Goal: Check status: Check status

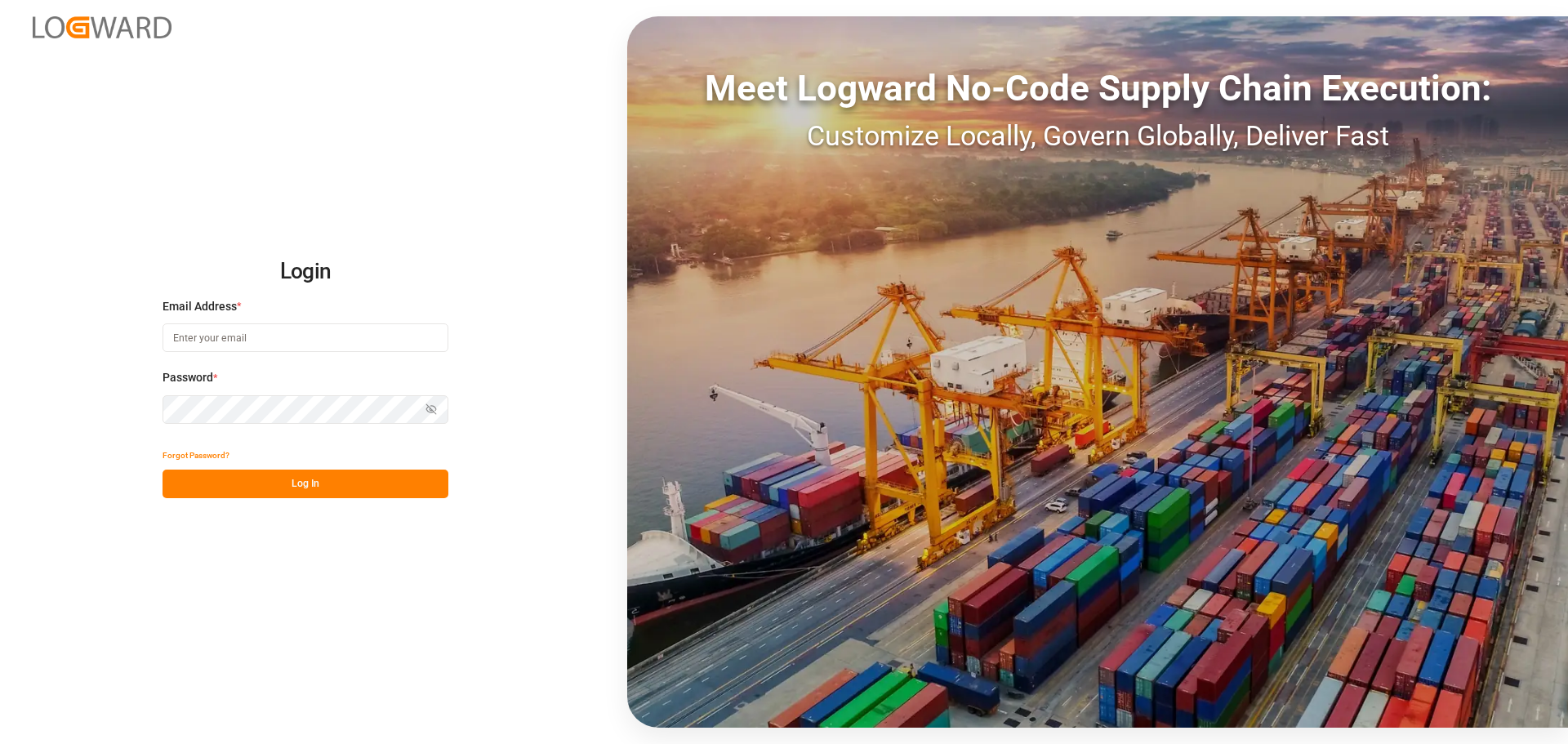
type input "[PERSON_NAME][EMAIL_ADDRESS][PERSON_NAME][DOMAIN_NAME]"
click at [313, 481] on button "Log In" at bounding box center [305, 484] width 285 height 29
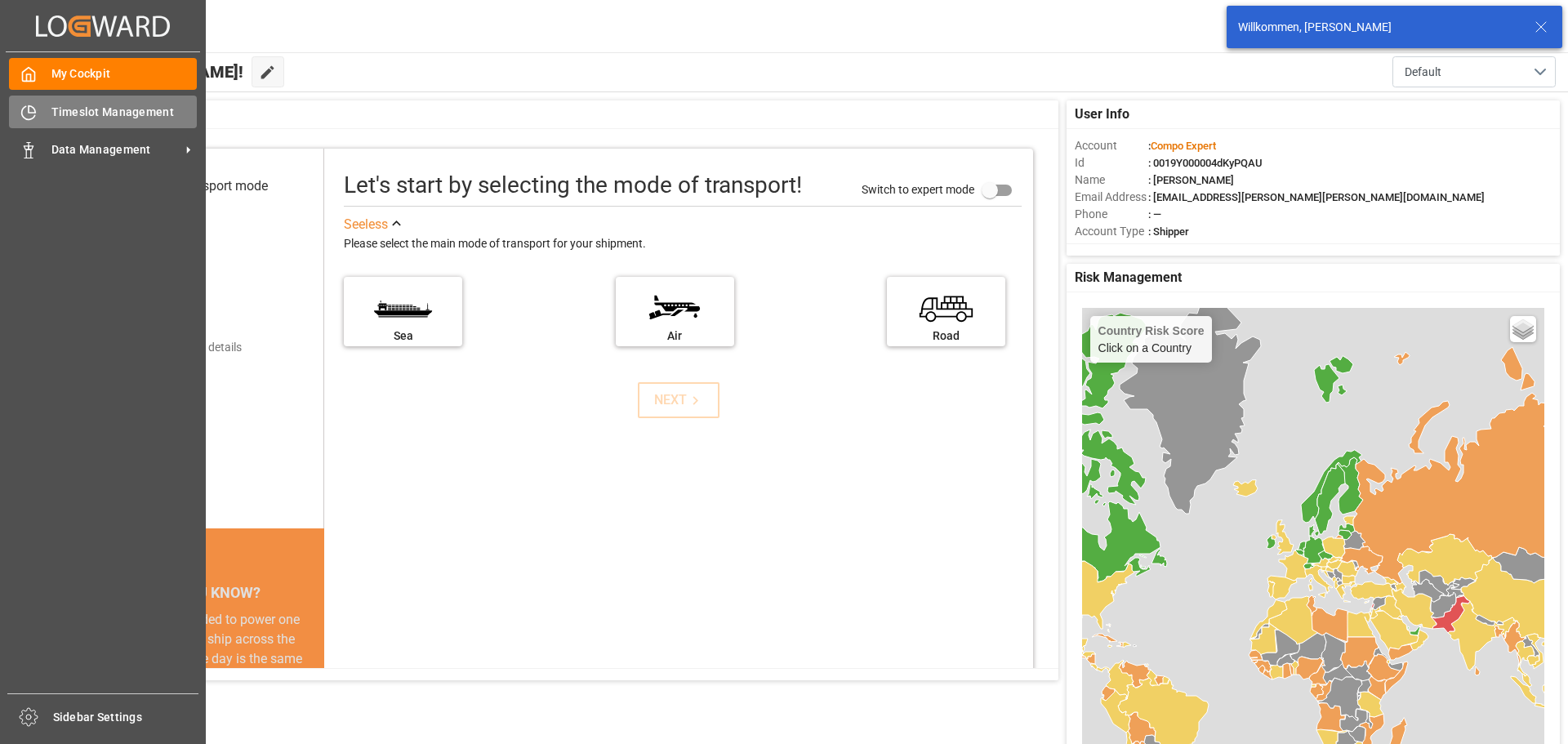
click at [36, 114] on icon at bounding box center [29, 112] width 16 height 16
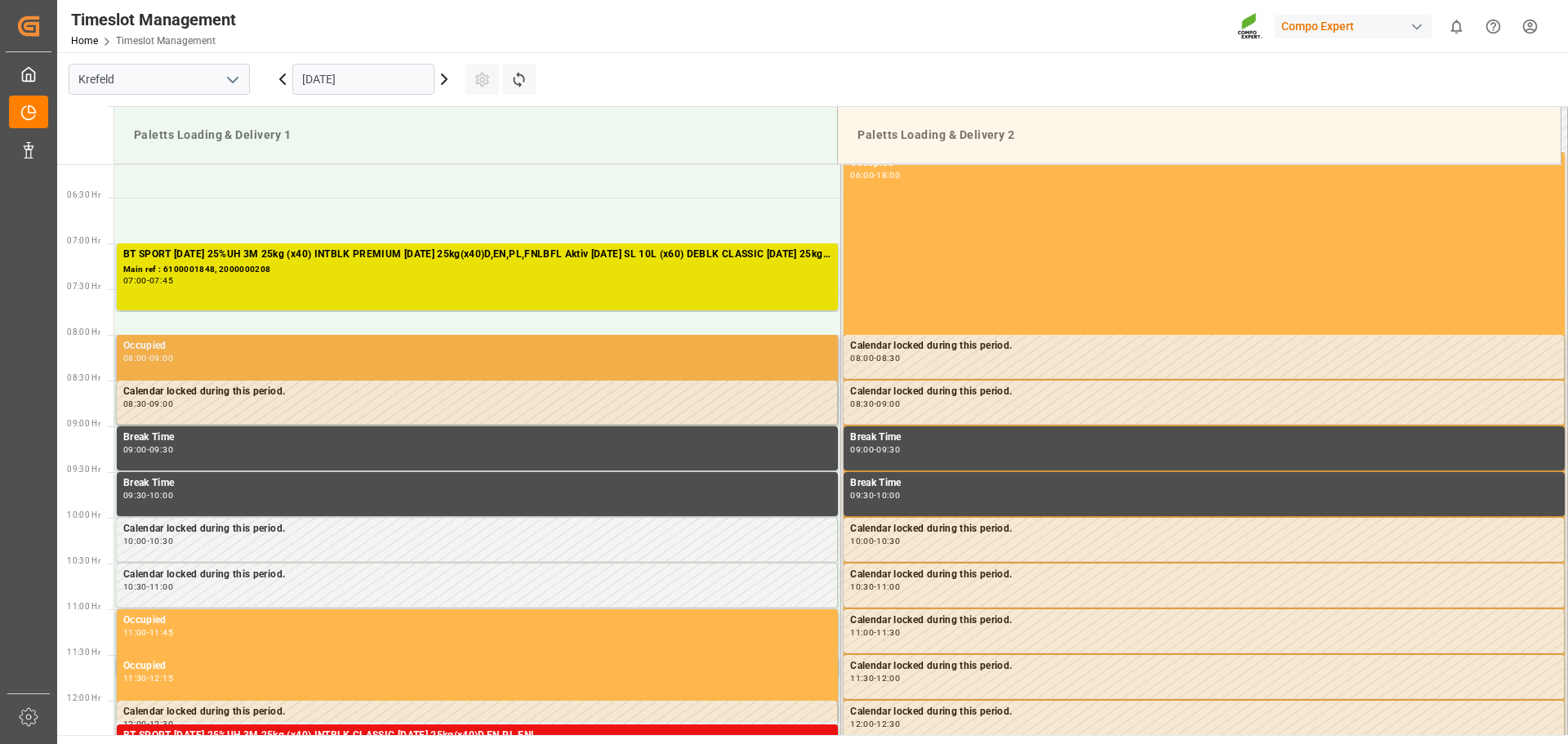
scroll to position [476, 0]
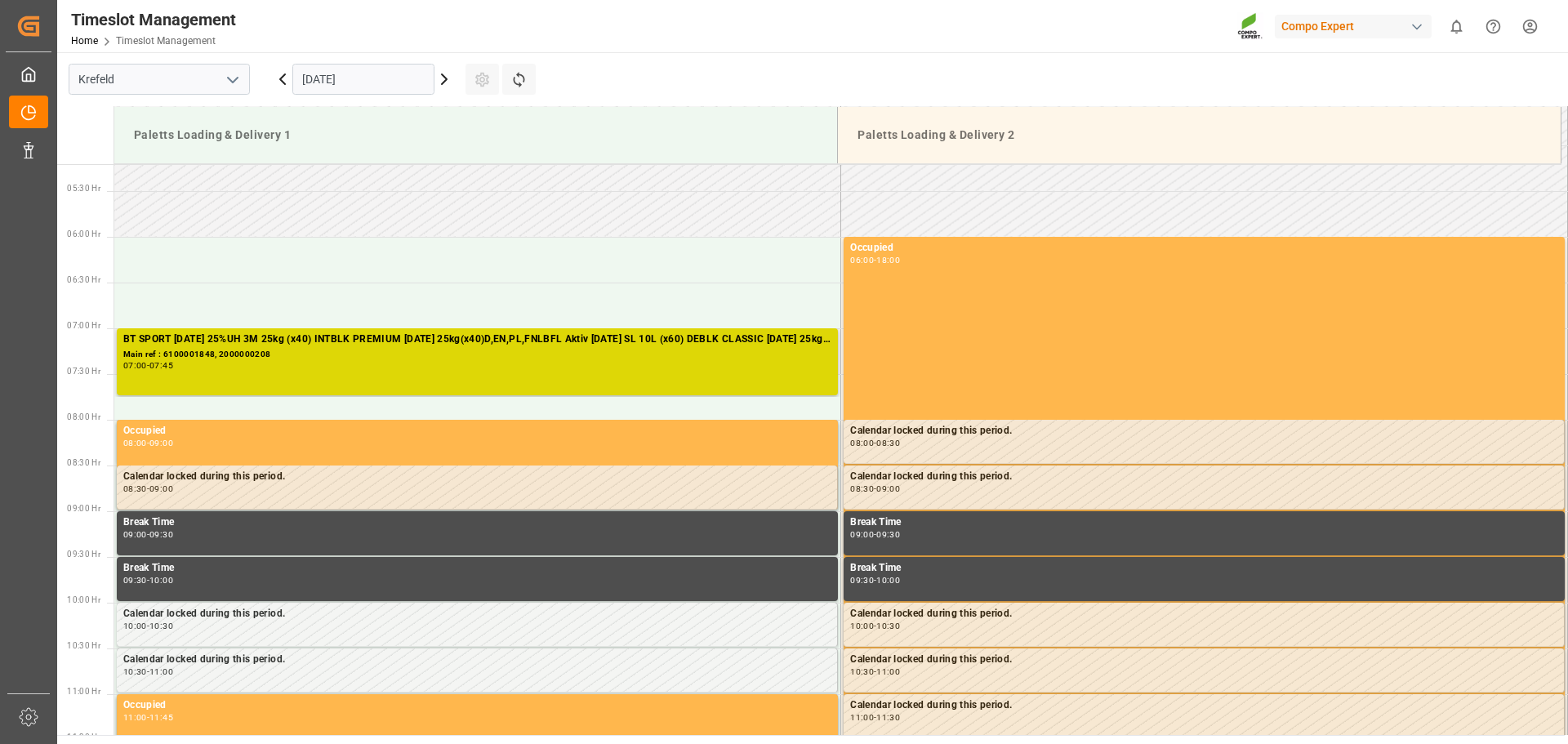
click at [484, 357] on div "Main ref : 6100001848, 2000000208" at bounding box center [477, 354] width 708 height 13
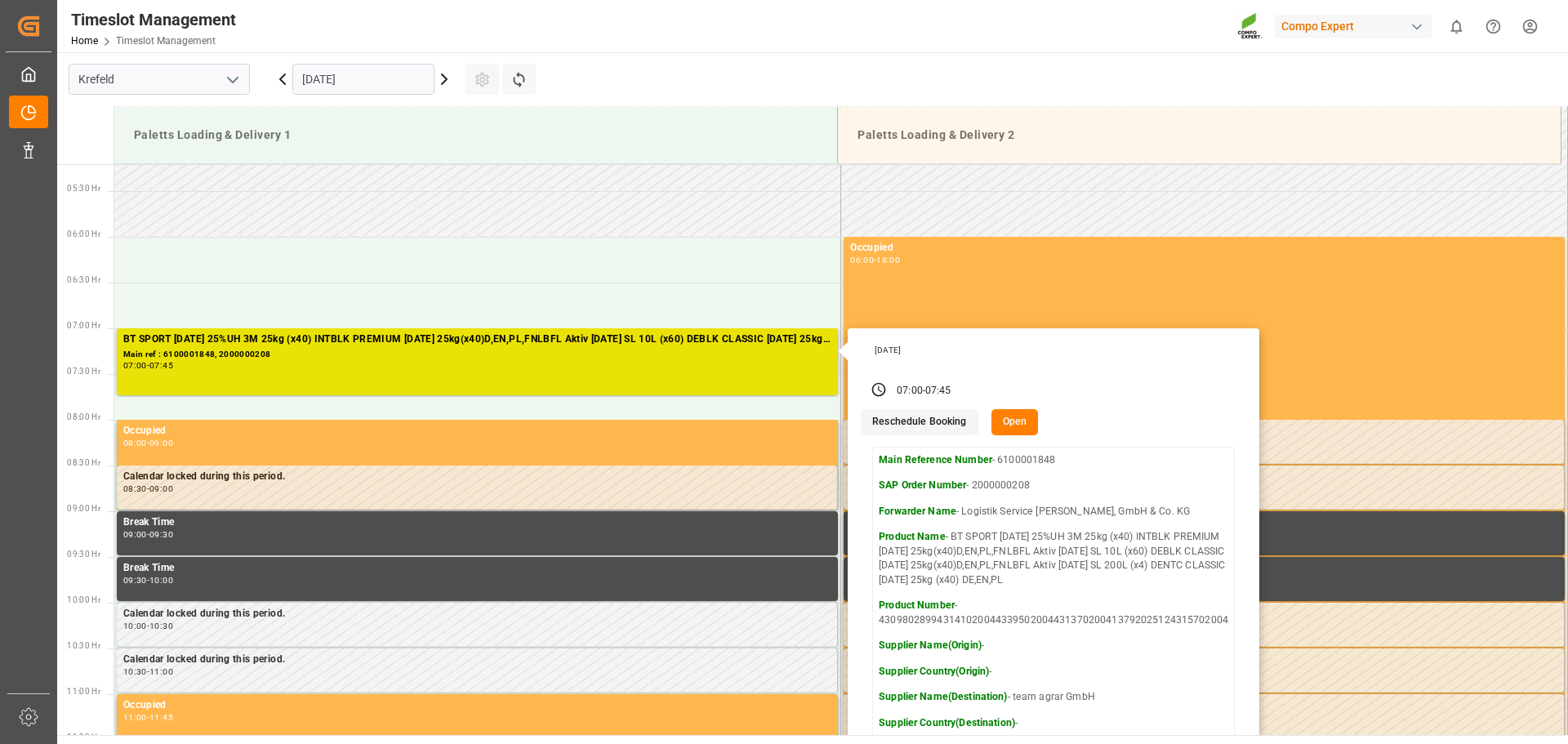
click at [1011, 423] on button "Open" at bounding box center [1014, 422] width 48 height 26
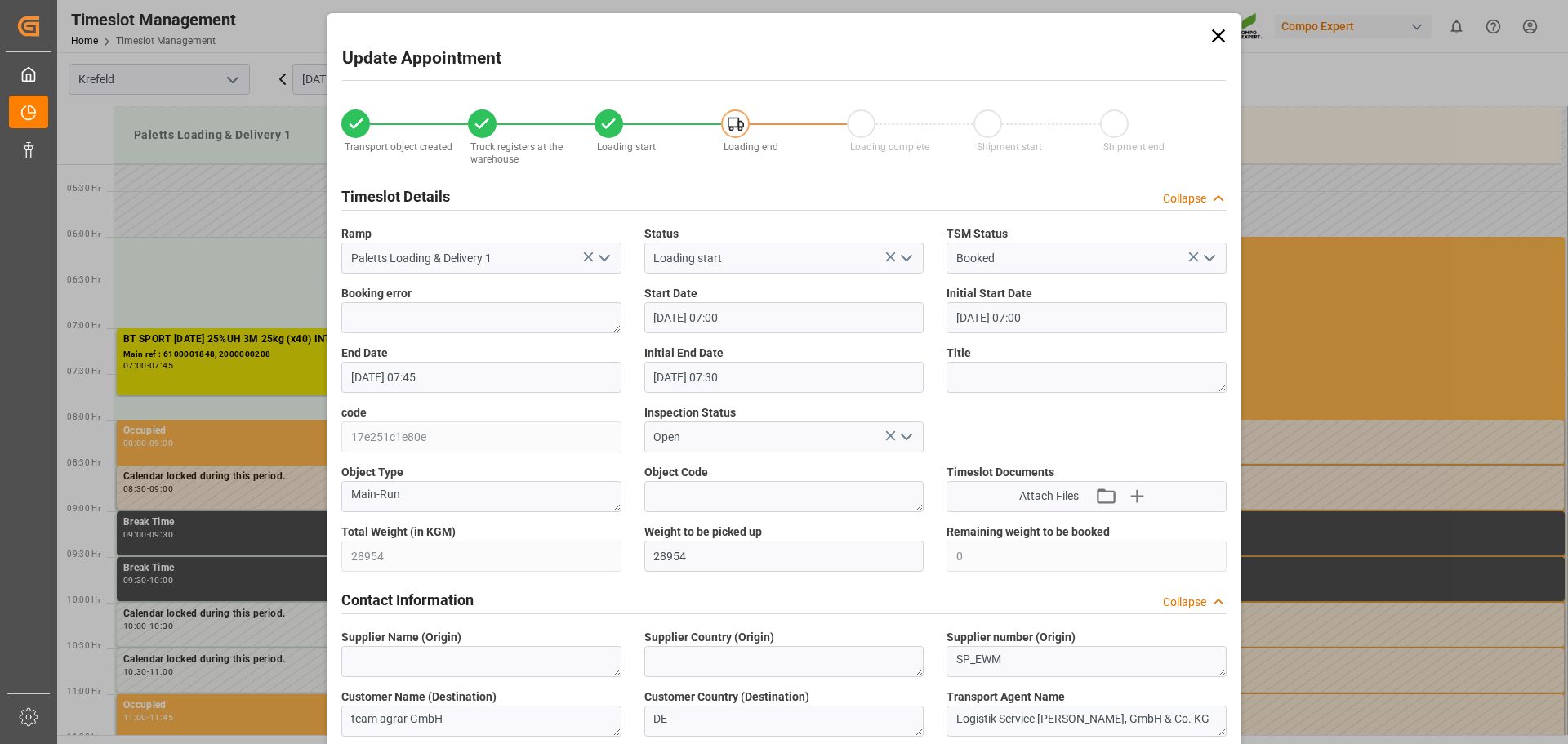
scroll to position [0, 0]
click at [1222, 37] on icon at bounding box center [1218, 36] width 22 height 22
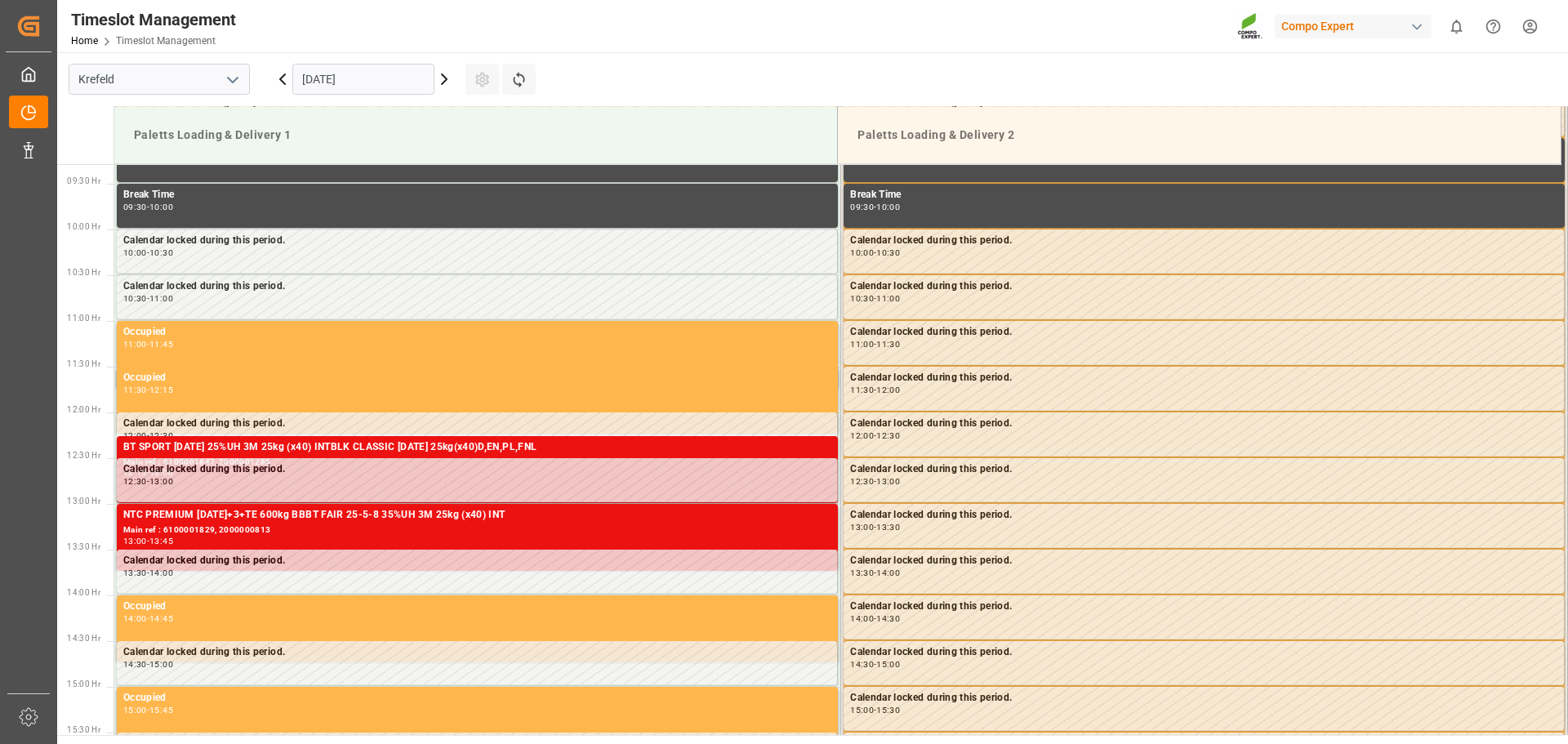
scroll to position [884, 0]
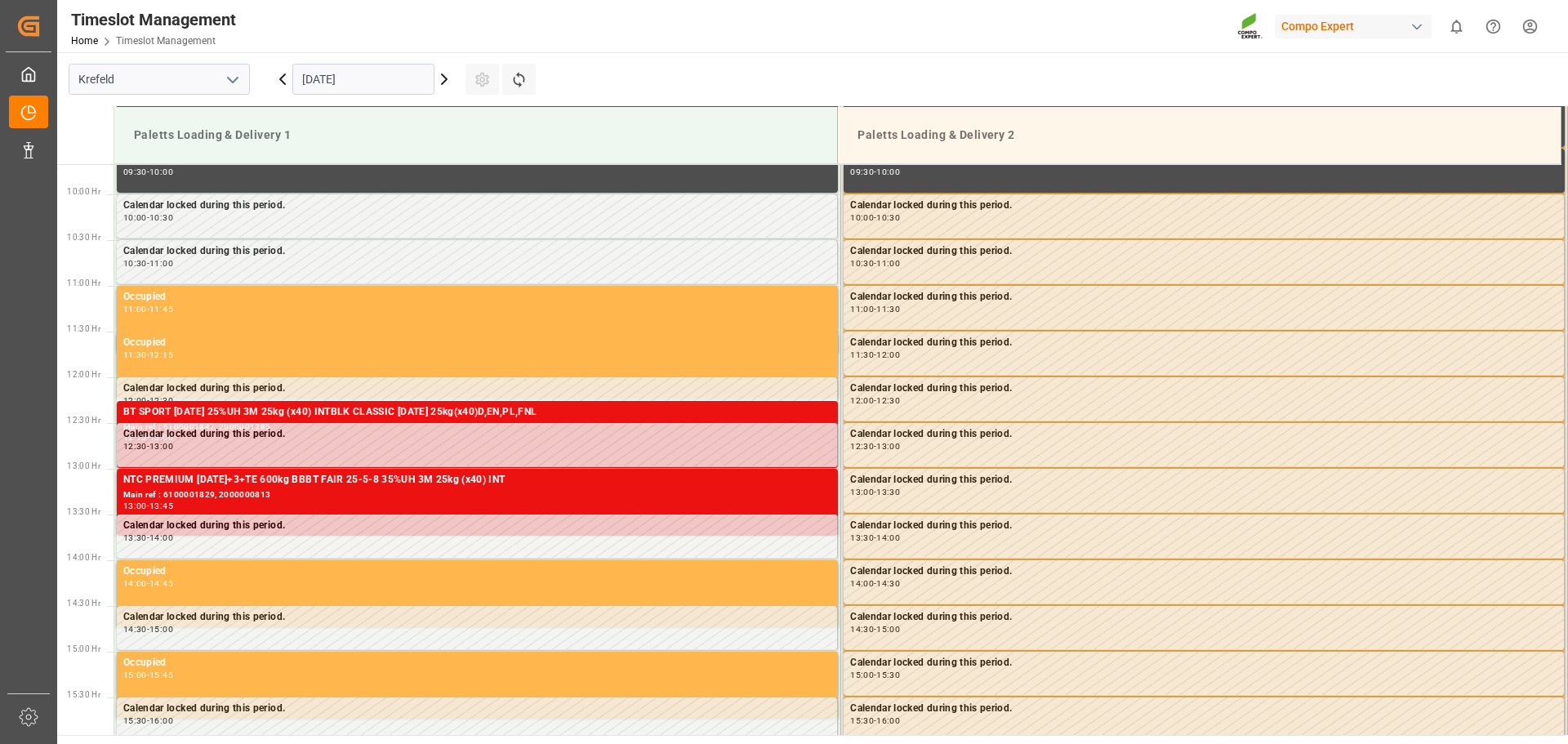
click at [282, 77] on icon at bounding box center [282, 79] width 4 height 10
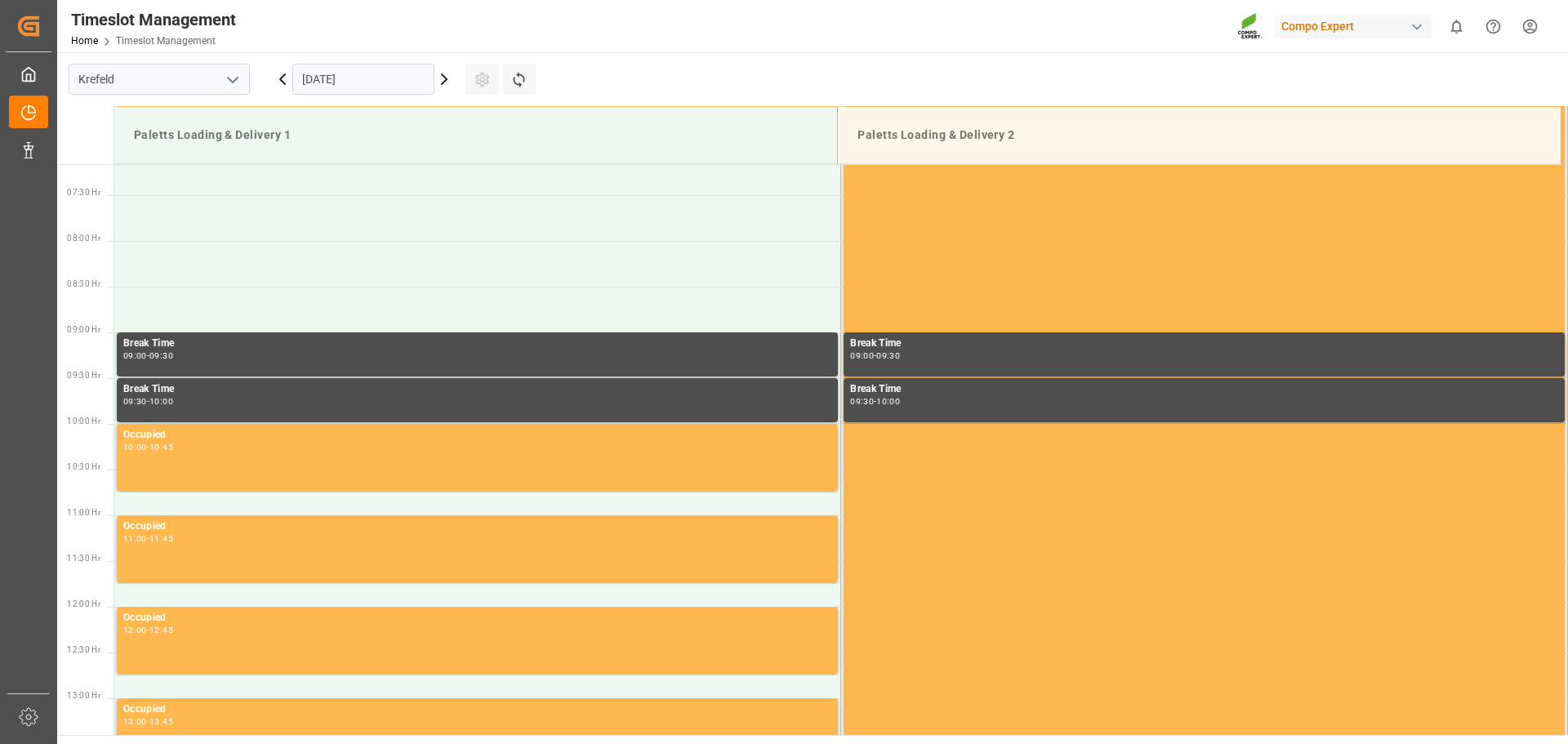
scroll to position [721, 0]
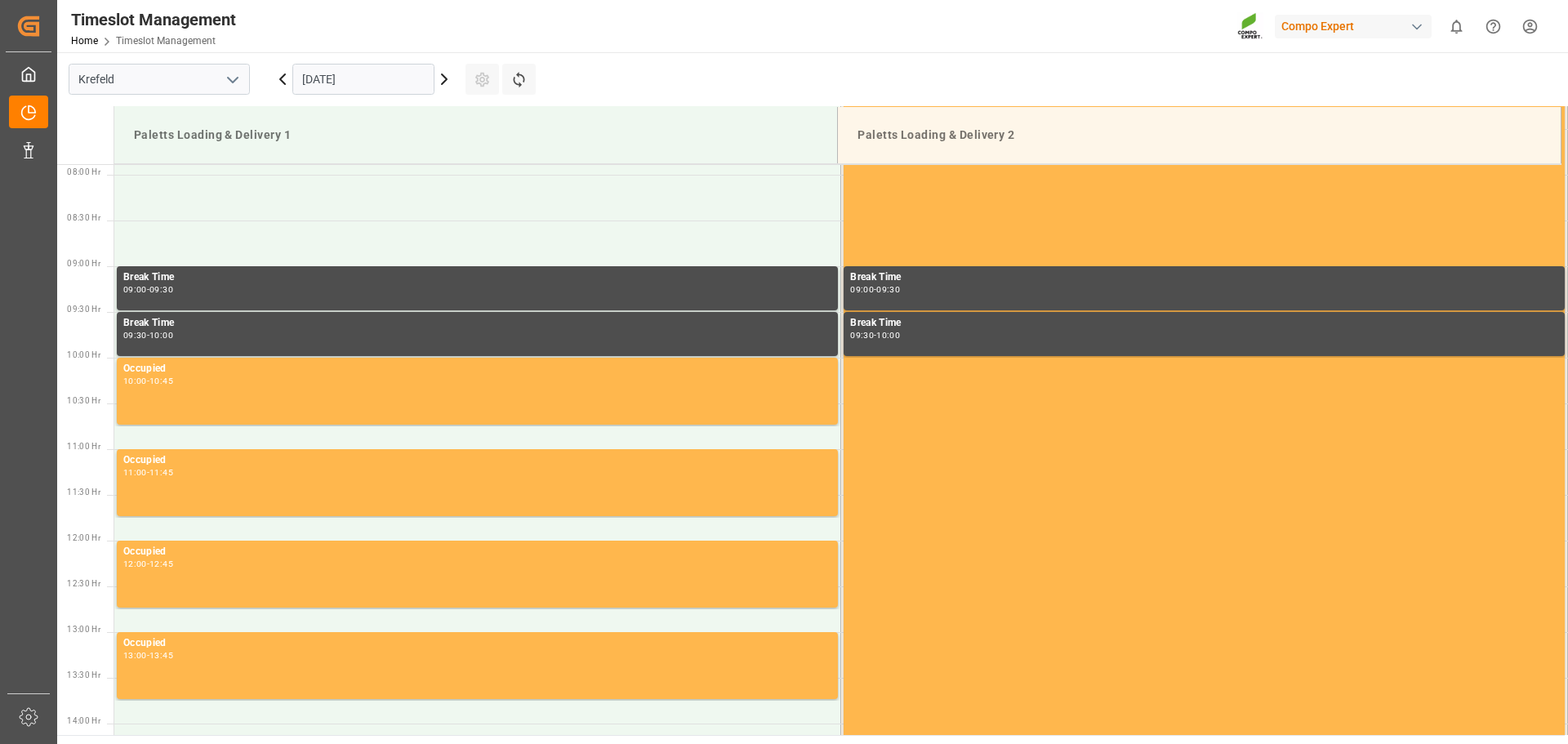
click at [282, 77] on icon at bounding box center [282, 79] width 4 height 10
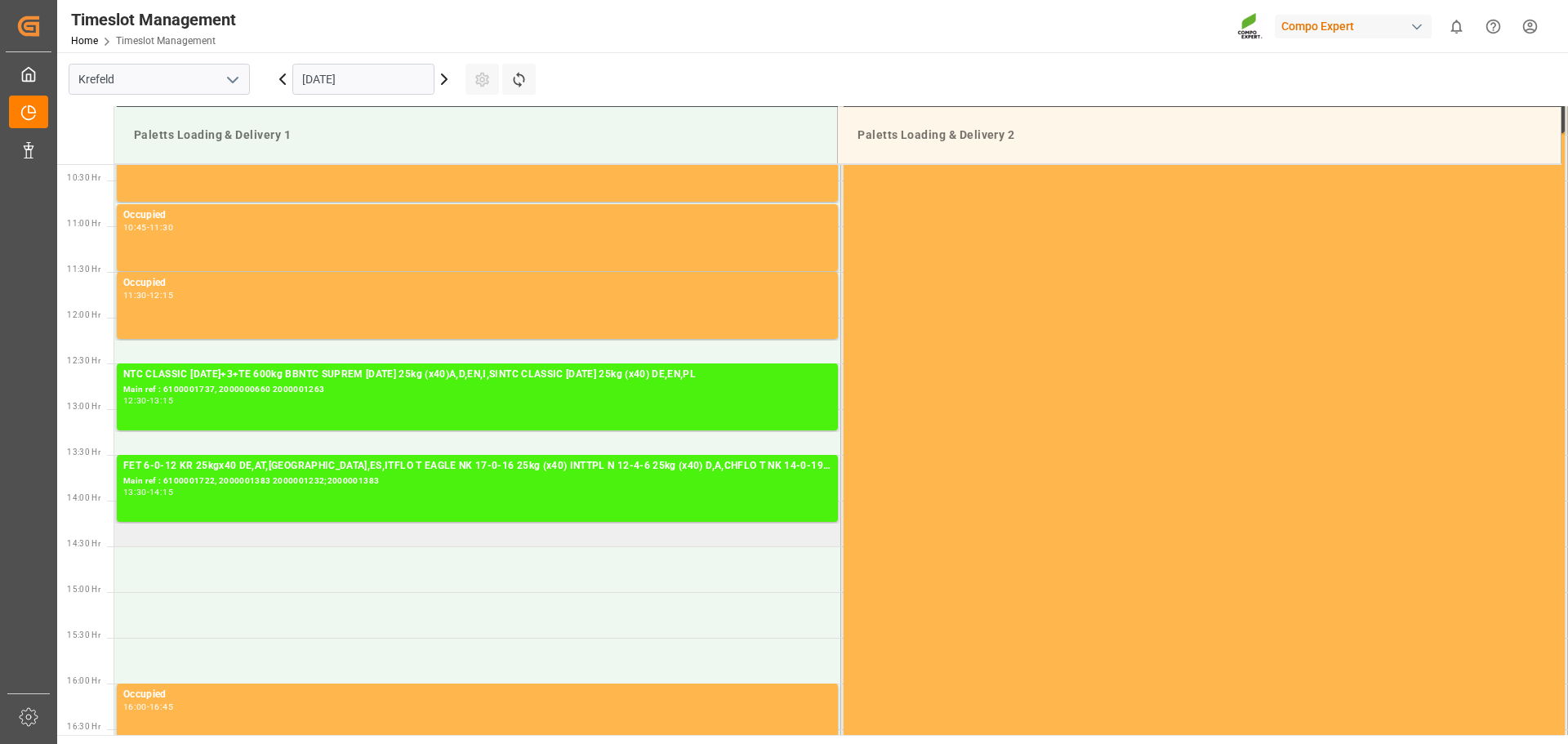
scroll to position [1129, 0]
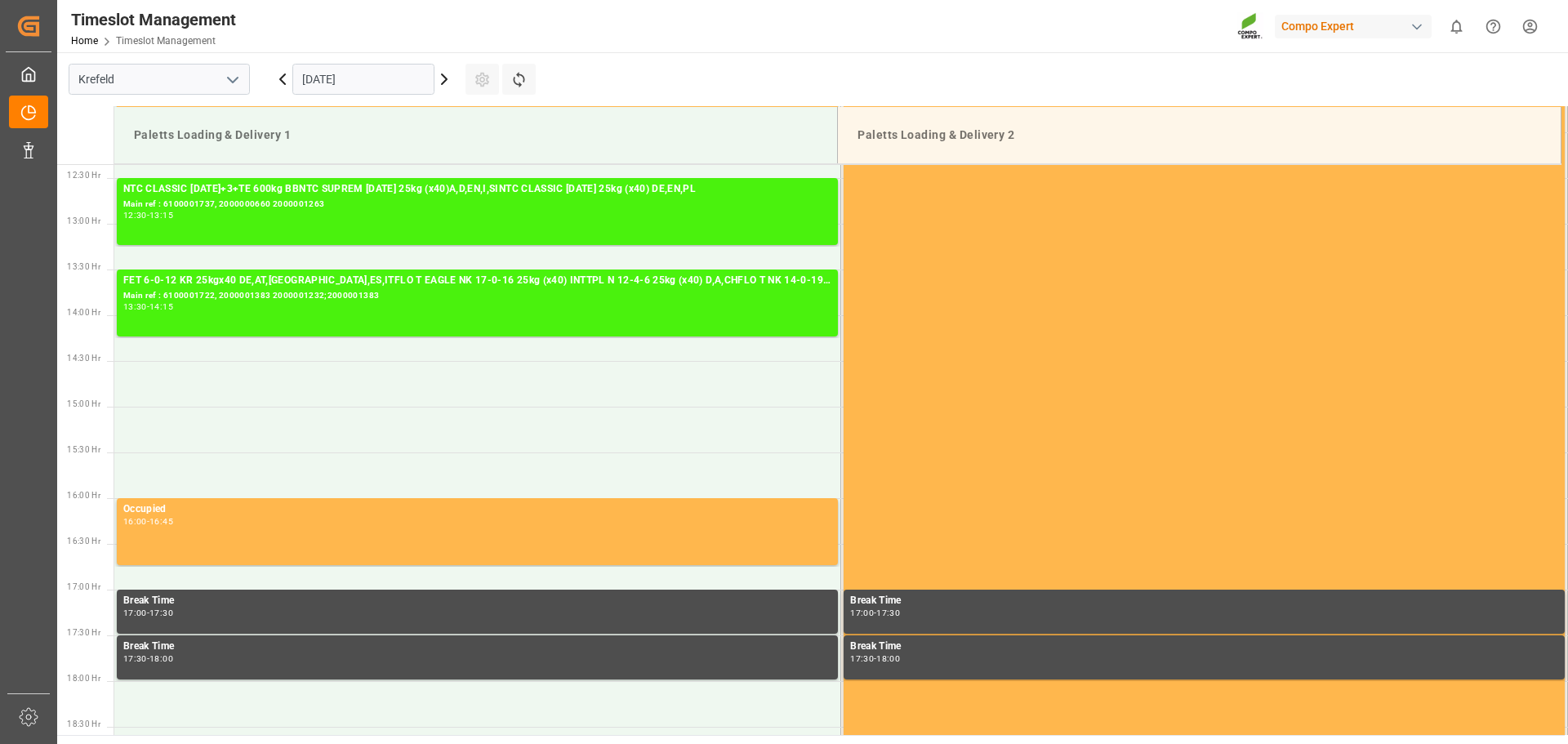
click at [444, 75] on icon at bounding box center [444, 79] width 20 height 20
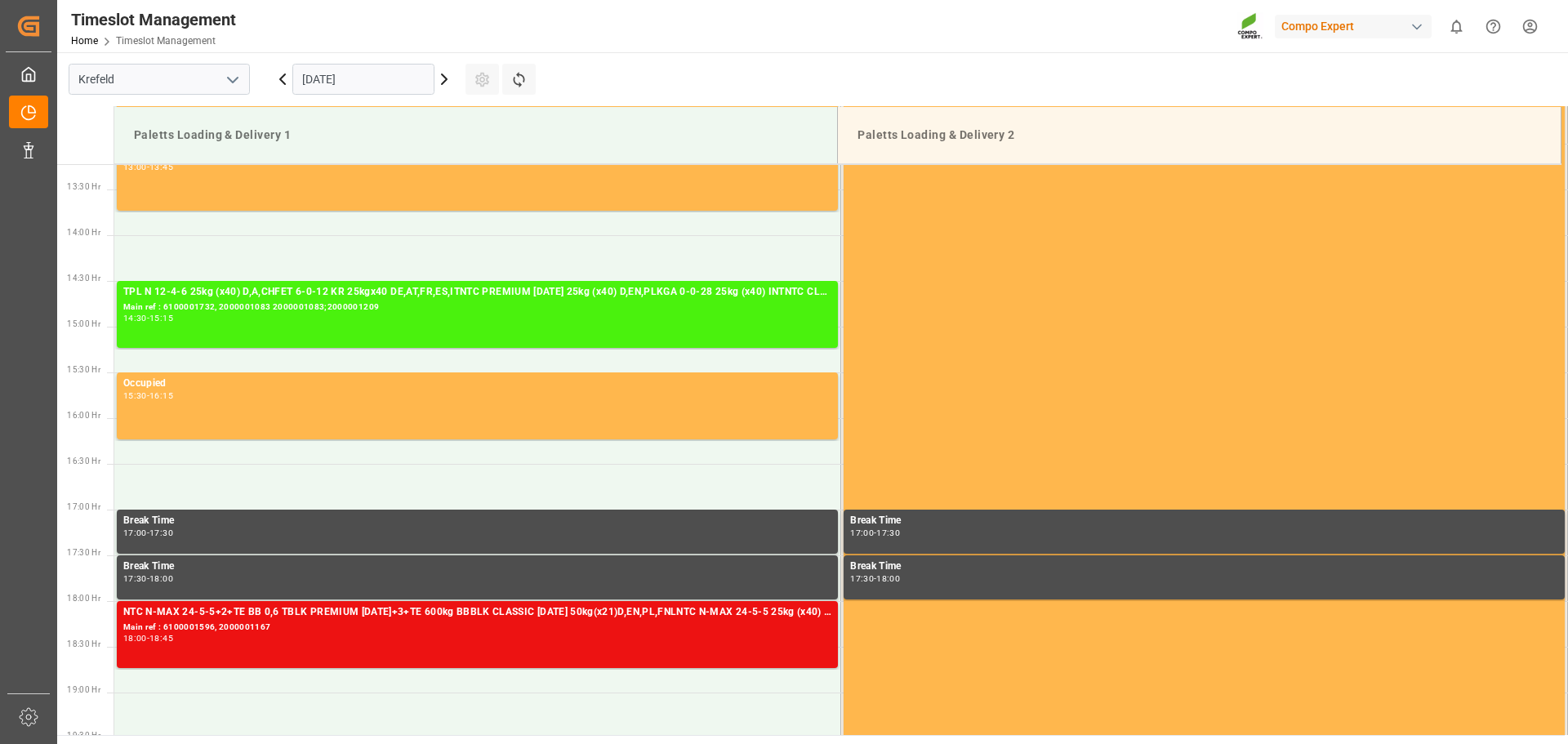
scroll to position [1208, 0]
